Goal: Information Seeking & Learning: Find specific fact

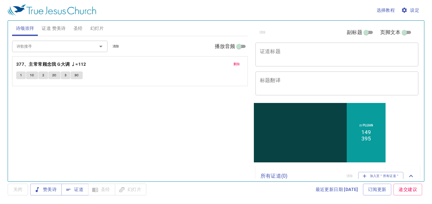
click at [233, 63] on span "删除" at bounding box center [236, 64] width 7 height 6
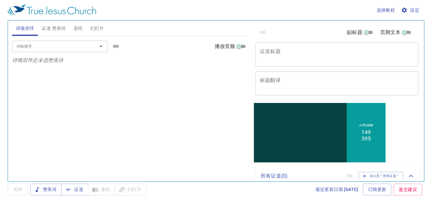
drag, startPoint x: 80, startPoint y: 45, endPoint x: 73, endPoint y: 45, distance: 7.3
click at [79, 46] on input "诗歌搜寻" at bounding box center [50, 46] width 73 height 7
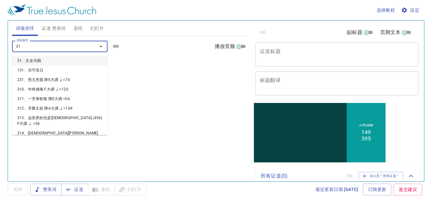
type input "312"
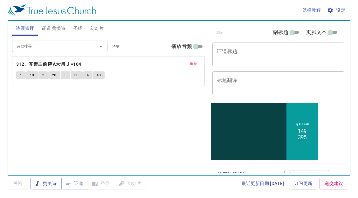
click at [284, 58] on textarea "证道标题" at bounding box center [278, 54] width 123 height 12
click at [290, 33] on input "副标题" at bounding box center [292, 34] width 23 height 8
checkbox input "true"
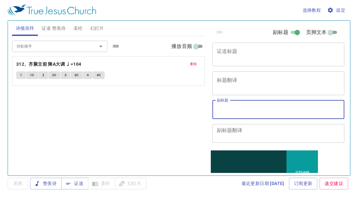
click at [267, 108] on textarea "副标题" at bounding box center [278, 110] width 123 height 12
type textarea "'"
type textarea "z"
click at [254, 104] on textarea "证道： 翻译：" at bounding box center [278, 110] width 123 height 12
paste textarea "魏迦玛列执事 Dn. Gamaliel Wai"
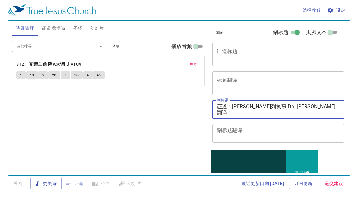
click at [232, 115] on textarea "证道：魏迦玛列执事 Dn. Gamaliel Wai 翻译：" at bounding box center [278, 110] width 123 height 12
drag, startPoint x: 232, startPoint y: 107, endPoint x: 307, endPoint y: 103, distance: 75.1
click at [306, 104] on textarea "证道：魏迦玛列执事 Dn. Gamaliel Wai 翻译：" at bounding box center [278, 110] width 123 height 12
click at [232, 113] on textarea "证道：魏迦玛列执事 Dn. Gamaliel Wai 翻译：" at bounding box center [278, 110] width 123 height 12
paste textarea "邹雪妮姊妹 Sis. Tseu Set Nee"
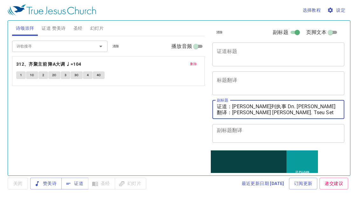
type textarea "证道：[PERSON_NAME]列执事 Dn. [PERSON_NAME] 翻译：[PERSON_NAME] [PERSON_NAME]. Tseu Set …"
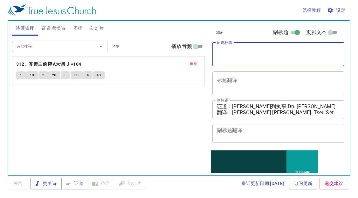
click at [232, 50] on textarea "证道标题" at bounding box center [278, 54] width 123 height 12
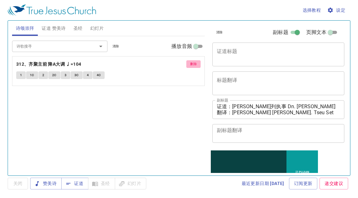
click at [192, 62] on span "删除" at bounding box center [193, 64] width 7 height 6
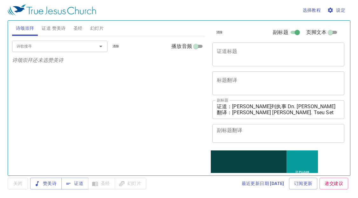
click at [44, 47] on input "诗歌搜寻" at bounding box center [50, 46] width 73 height 7
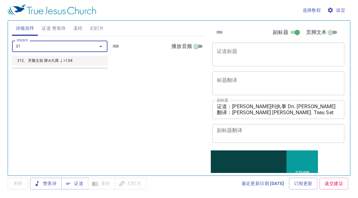
type input "312"
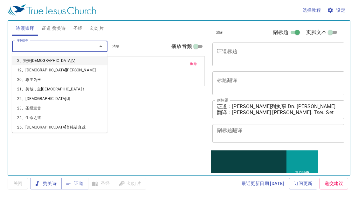
type input "2"
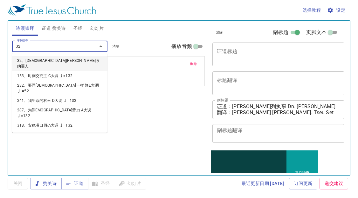
type input "320"
type input "326"
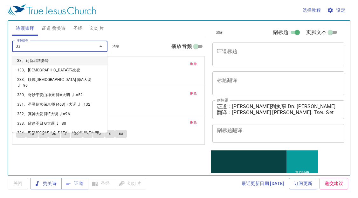
type input "339"
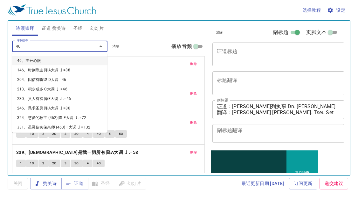
type input "467"
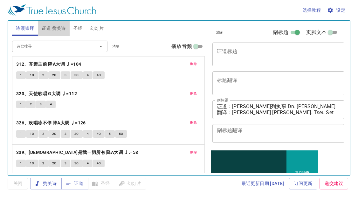
click at [58, 26] on span "证道 赞美诗" at bounding box center [54, 28] width 24 height 8
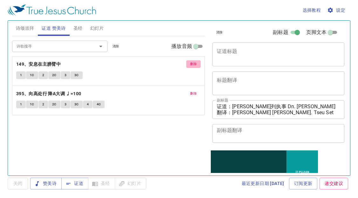
click at [190, 64] on span "删除" at bounding box center [193, 64] width 7 height 6
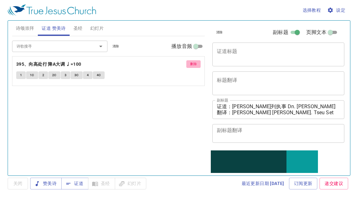
click at [192, 65] on span "删除" at bounding box center [193, 64] width 7 height 6
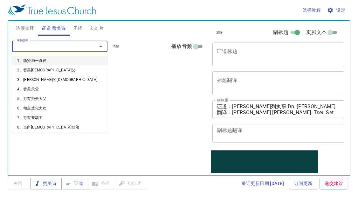
click at [84, 47] on input "诗歌搜寻" at bounding box center [50, 46] width 73 height 7
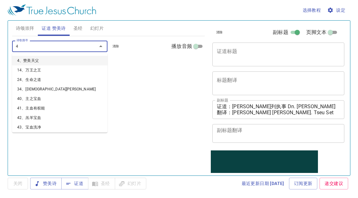
type input "44"
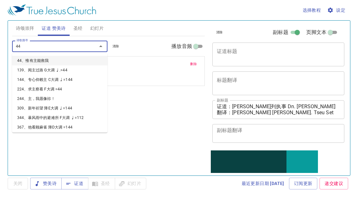
type input "444"
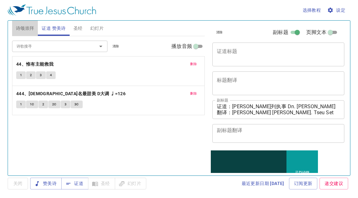
click at [27, 28] on span "诗颂崇拜" at bounding box center [25, 28] width 18 height 8
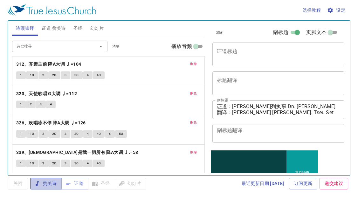
click at [49, 181] on span "赞美诗" at bounding box center [45, 184] width 21 height 8
click at [60, 25] on span "证道 赞美诗" at bounding box center [54, 28] width 24 height 8
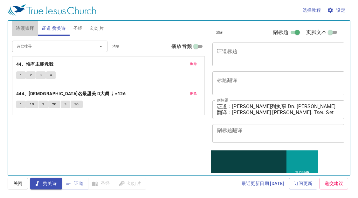
click at [24, 29] on span "诗颂崇拜" at bounding box center [25, 28] width 18 height 8
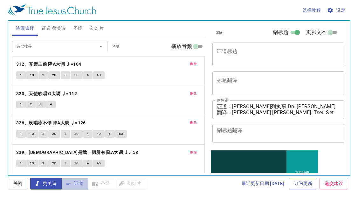
click at [73, 182] on span "证道" at bounding box center [74, 184] width 17 height 8
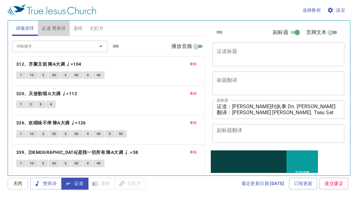
click at [54, 23] on button "证道 赞美诗" at bounding box center [53, 28] width 31 height 15
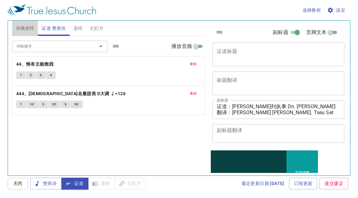
click at [25, 23] on button "诗颂崇拜" at bounding box center [25, 28] width 26 height 15
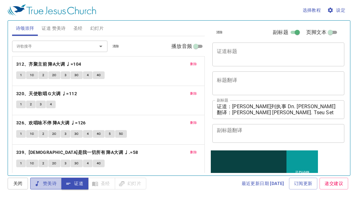
click at [44, 183] on span "赞美诗" at bounding box center [45, 184] width 21 height 8
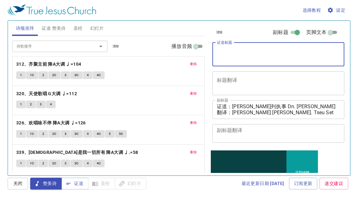
click at [240, 58] on textarea "证道标题" at bounding box center [278, 54] width 123 height 12
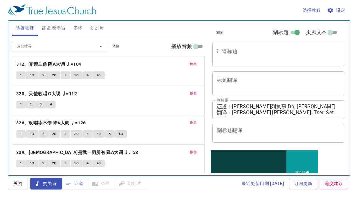
click at [215, 7] on div "选择教程 设定" at bounding box center [178, 10] width 340 height 20
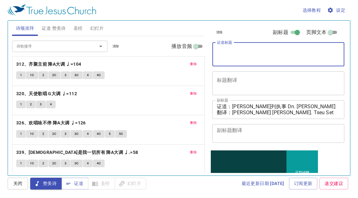
click at [233, 51] on textarea "证道标题" at bounding box center [278, 54] width 123 height 12
type textarea "z"
type textarea "记得to"
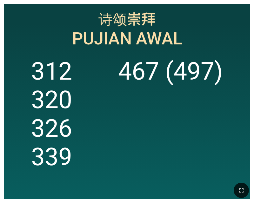
drag, startPoint x: 118, startPoint y: 141, endPoint x: 115, endPoint y: 143, distance: 3.4
click at [117, 141] on ol "312 320 326 339 467 (497)" at bounding box center [127, 124] width 238 height 134
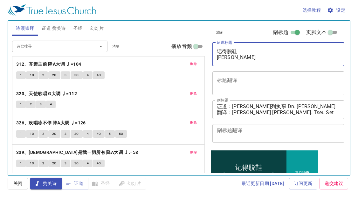
type textarea "记得脱鞋 [PERSON_NAME]"
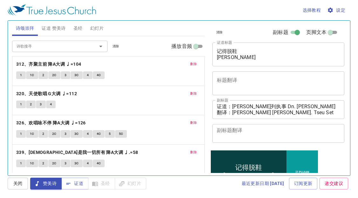
drag, startPoint x: 343, startPoint y: 105, endPoint x: 343, endPoint y: 101, distance: 3.6
click at [343, 101] on div "清除 副标题 页脚文本 证道标题 记得脱鞋 Tanggalkanlah Kasutmu x 证道标题 标题翻译 x 标题翻译 副标题 证道：魏迦玛列执事 Dn…" at bounding box center [277, 95] width 141 height 155
click at [293, 32] on input "副标题" at bounding box center [297, 34] width 23 height 8
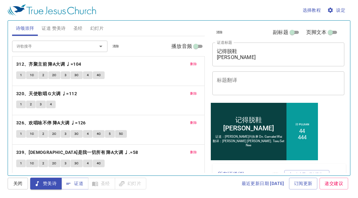
click at [290, 31] on input "副标题" at bounding box center [292, 34] width 23 height 8
checkbox input "true"
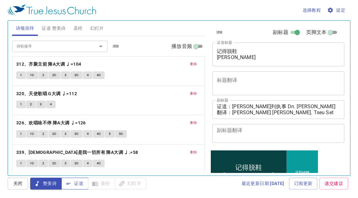
click at [82, 182] on span "证道" at bounding box center [74, 184] width 17 height 8
click at [53, 183] on span "赞美诗" at bounding box center [45, 184] width 21 height 8
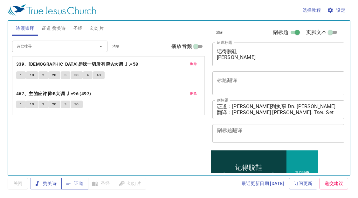
click at [78, 180] on span "证道" at bounding box center [74, 184] width 17 height 8
click at [79, 27] on span "圣经" at bounding box center [77, 28] width 9 height 8
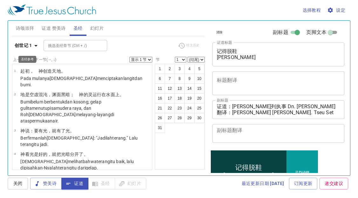
click at [34, 46] on icon "button" at bounding box center [36, 46] width 8 height 8
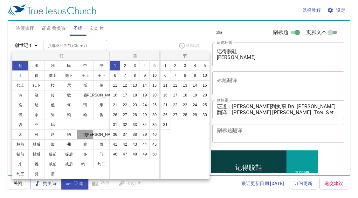
click at [87, 134] on button "徒" at bounding box center [85, 135] width 17 height 10
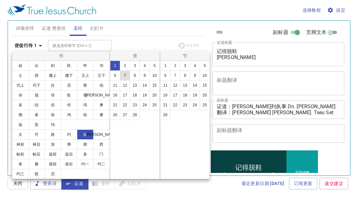
click at [122, 75] on button "7" at bounding box center [125, 76] width 10 height 10
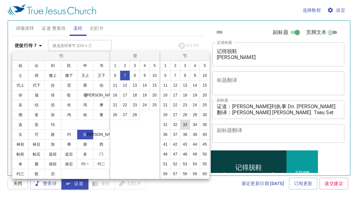
click at [186, 126] on button "33" at bounding box center [185, 125] width 10 height 10
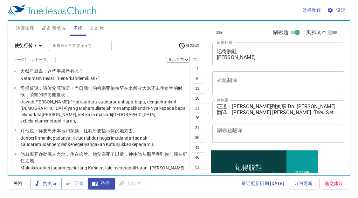
scroll to position [1010, 0]
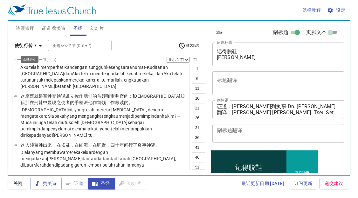
click at [23, 43] on b "使徒行传 7" at bounding box center [26, 46] width 22 height 8
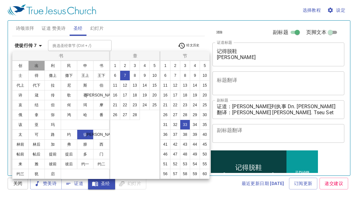
click at [36, 66] on button "出" at bounding box center [36, 66] width 17 height 10
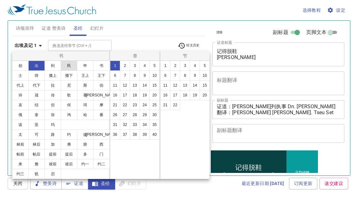
scroll to position [0, 0]
click at [136, 63] on button "3" at bounding box center [135, 66] width 10 height 10
click at [166, 67] on button "1" at bounding box center [165, 66] width 10 height 10
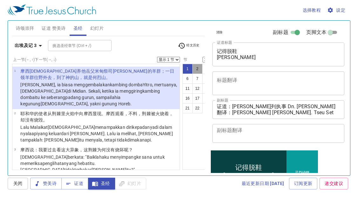
click at [192, 70] on button "2" at bounding box center [197, 69] width 10 height 10
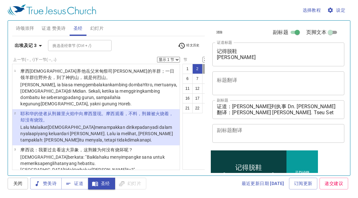
click at [202, 69] on button "3" at bounding box center [207, 69] width 10 height 10
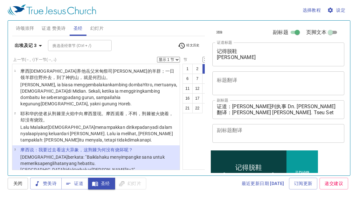
scroll to position [44, 0]
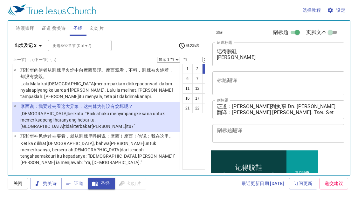
click at [212, 70] on button "4" at bounding box center [217, 69] width 10 height 10
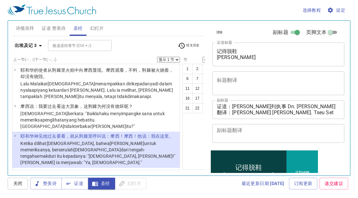
scroll to position [80, 0]
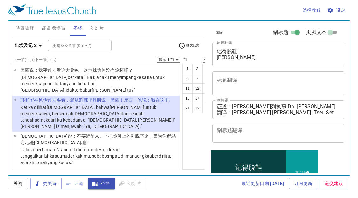
click at [222, 69] on button "5" at bounding box center [227, 69] width 10 height 10
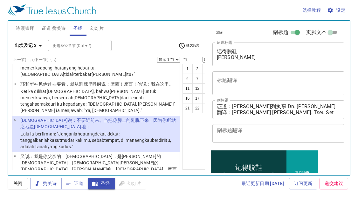
scroll to position [82, 0]
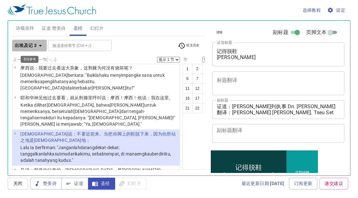
click at [33, 42] on b "出埃及记 3" at bounding box center [26, 46] width 22 height 8
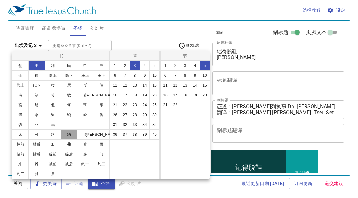
click at [68, 137] on button "约" at bounding box center [69, 135] width 17 height 10
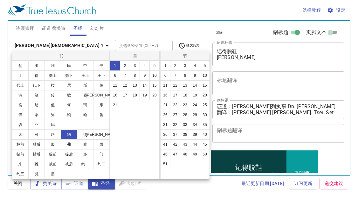
scroll to position [0, 0]
click at [103, 65] on button "书" at bounding box center [101, 66] width 17 height 10
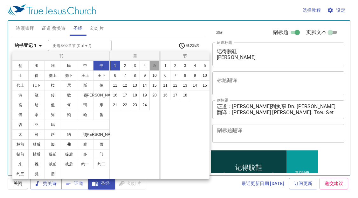
click at [155, 65] on button "5" at bounding box center [154, 66] width 10 height 10
click at [186, 85] on button "13" at bounding box center [185, 85] width 10 height 10
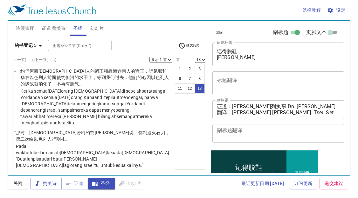
scroll to position [479, 0]
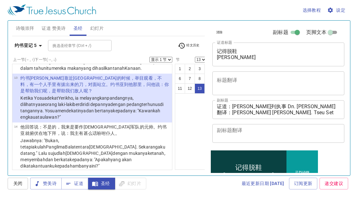
click at [204, 90] on button "14" at bounding box center [209, 89] width 10 height 10
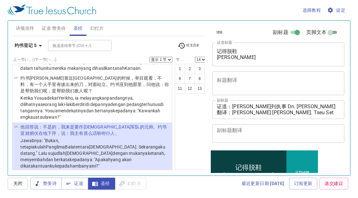
scroll to position [525, 0]
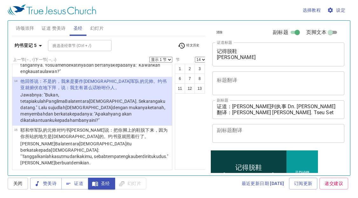
click at [214, 90] on button "15" at bounding box center [219, 89] width 10 height 10
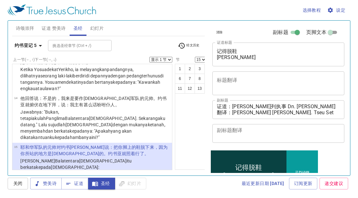
scroll to position [503, 0]
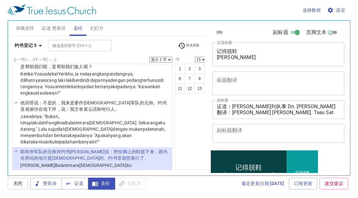
click at [214, 68] on button "5" at bounding box center [219, 69] width 10 height 10
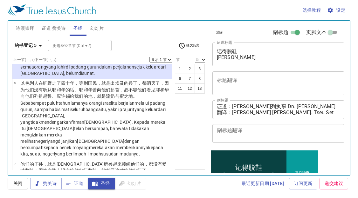
scroll to position [188, 0]
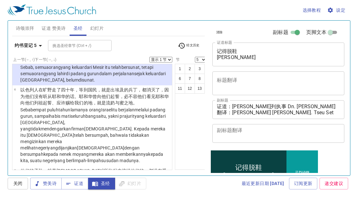
click at [214, 87] on button "15" at bounding box center [219, 89] width 10 height 10
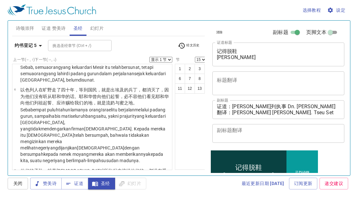
scroll to position [532, 0]
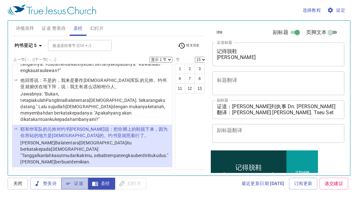
click at [74, 185] on span "证道" at bounding box center [74, 184] width 17 height 8
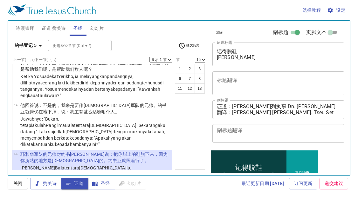
scroll to position [496, 0]
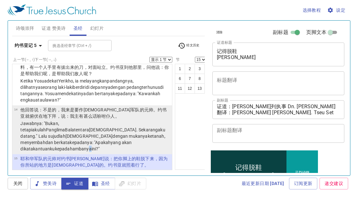
click at [100, 152] on wh413 "hambanya ini?"" at bounding box center [85, 149] width 30 height 5
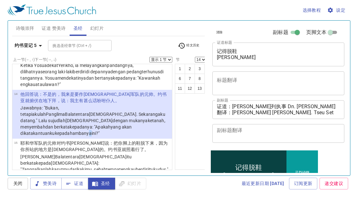
scroll to position [532, 0]
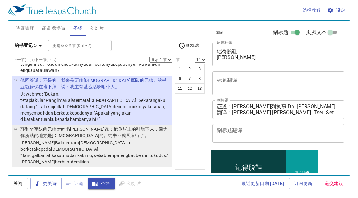
click at [114, 139] on p "耶和华 军队 的元帅 对约书亚 说 ：把你脚 上的鞋 脱下来 ，因为你所站 的地方 是圣 的。约书亚 就照着行了 。" at bounding box center [95, 132] width 150 height 13
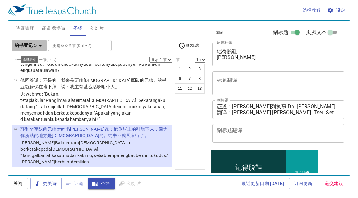
click at [17, 42] on b "约书亚记 5" at bounding box center [26, 46] width 22 height 8
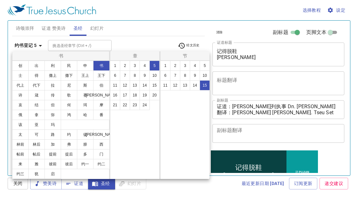
click at [76, 183] on div at bounding box center [179, 99] width 358 height 198
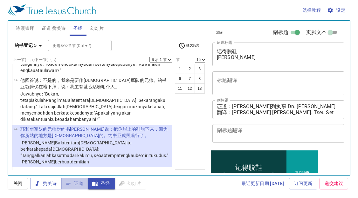
click at [76, 183] on span "证道" at bounding box center [74, 184] width 17 height 8
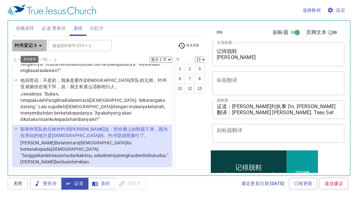
click at [19, 42] on b "约书亚记 5" at bounding box center [26, 46] width 22 height 8
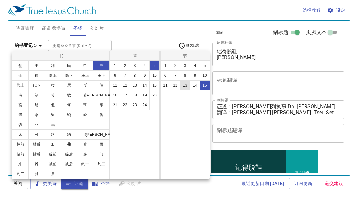
click at [183, 86] on button "13" at bounding box center [185, 85] width 10 height 10
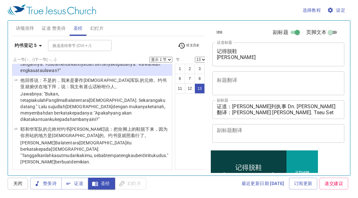
scroll to position [479, 0]
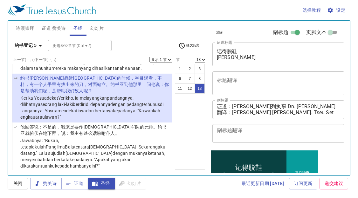
click at [206, 89] on div "诗颂崇拜 证道 赞美诗 圣经 幻灯片 诗歌搜寻 诗歌搜寻 清除 播放音频 删除 339、[DEMOGRAPHIC_DATA]是我一切所有 降A大调 ♩.=58…" at bounding box center [109, 95] width 198 height 155
click at [214, 92] on button "15" at bounding box center [219, 89] width 10 height 10
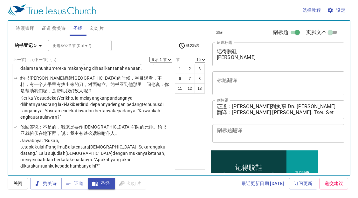
scroll to position [532, 0]
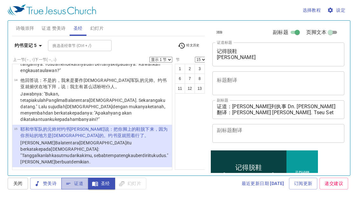
click at [74, 185] on span "证道" at bounding box center [74, 184] width 17 height 8
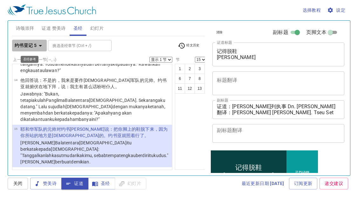
click at [38, 45] on icon "button" at bounding box center [41, 46] width 8 height 8
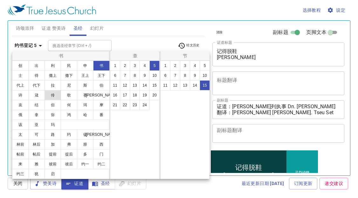
drag, startPoint x: 51, startPoint y: 90, endPoint x: 48, endPoint y: 94, distance: 4.9
click at [48, 94] on ul "创 出 利 民 [PERSON_NAME] 得 撒上 撒下 王上 王下 代上 代下 拉 尼 斯 伯 诗 箴 传 歌 [PERSON_NAME] 结 但 [PE…" at bounding box center [60, 95] width 97 height 69
click at [48, 94] on button "传" at bounding box center [52, 95] width 17 height 10
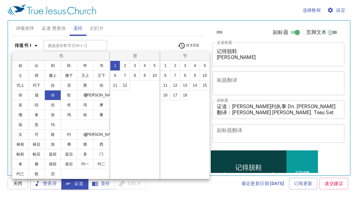
scroll to position [0, 0]
click at [136, 64] on button "3" at bounding box center [135, 66] width 10 height 10
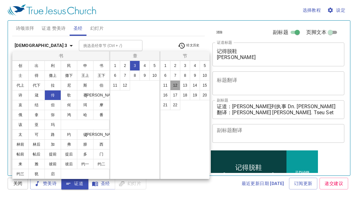
click at [175, 87] on button "12" at bounding box center [175, 85] width 10 height 10
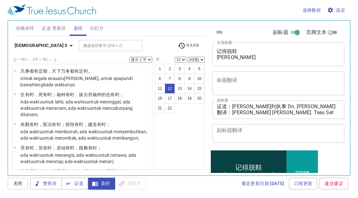
scroll to position [255, 0]
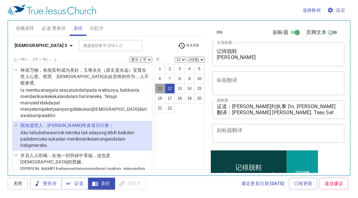
click at [164, 90] on button "11" at bounding box center [160, 89] width 10 height 10
select select "11"
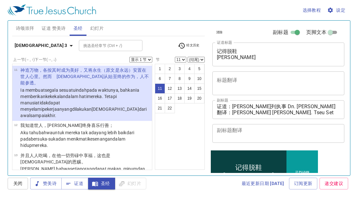
scroll to position [219, 0]
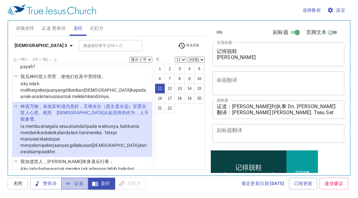
click at [71, 183] on icon "button" at bounding box center [68, 184] width 6 height 6
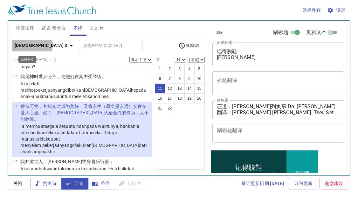
click at [32, 45] on b "[DEMOGRAPHIC_DATA] 3" at bounding box center [41, 46] width 53 height 8
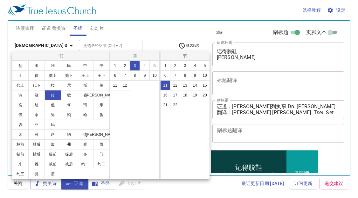
click at [152, 24] on div at bounding box center [179, 99] width 358 height 198
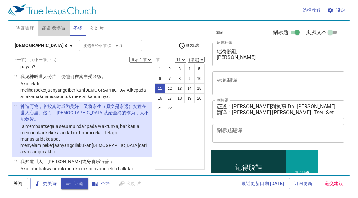
click at [57, 26] on span "证道 赞美诗" at bounding box center [54, 28] width 24 height 8
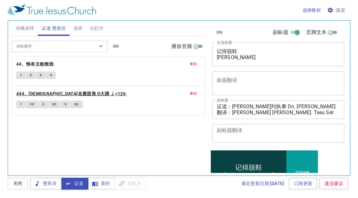
click at [33, 95] on b "444、[DEMOGRAPHIC_DATA]名最甜美 D大调 ♩=126" at bounding box center [70, 94] width 109 height 8
click at [21, 105] on span "1" at bounding box center [21, 105] width 2 height 6
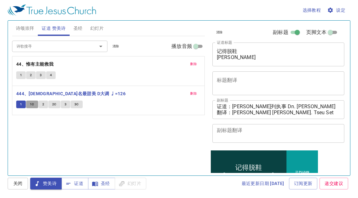
click at [31, 104] on span "1C" at bounding box center [32, 105] width 4 height 6
click at [43, 104] on span "2" at bounding box center [43, 105] width 2 height 6
click at [56, 105] on span "2C" at bounding box center [54, 105] width 4 height 6
click at [65, 105] on span "3" at bounding box center [66, 105] width 2 height 6
click at [76, 106] on span "3C" at bounding box center [76, 105] width 4 height 6
